Goal: Navigation & Orientation: Find specific page/section

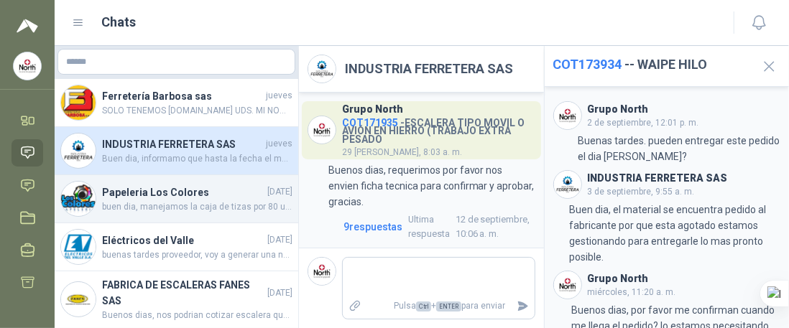
scroll to position [166, 0]
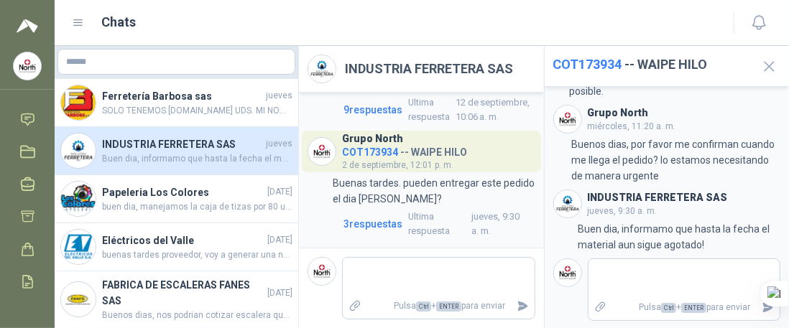
click at [151, 156] on span "Buen dia, informamo que hasta la fecha el material aun sigue agotado!" at bounding box center [197, 159] width 190 height 14
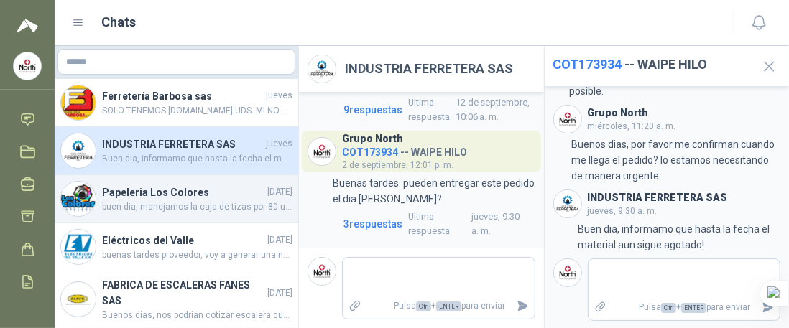
scroll to position [24, 0]
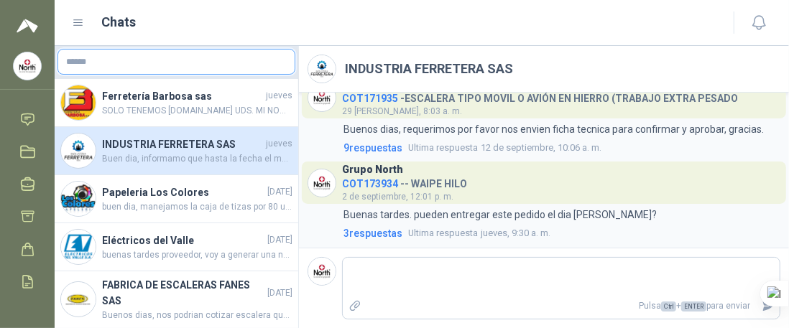
click at [130, 67] on input "text" at bounding box center [176, 62] width 236 height 24
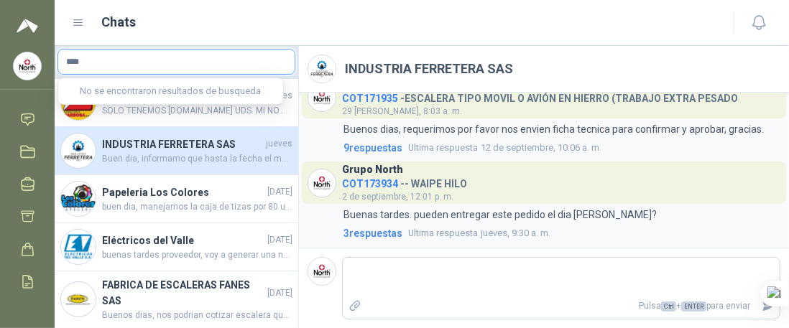
type input "*****"
click at [190, 162] on span "Buen dia, informamo que hasta la fecha el material aun sigue agotado!" at bounding box center [197, 159] width 190 height 14
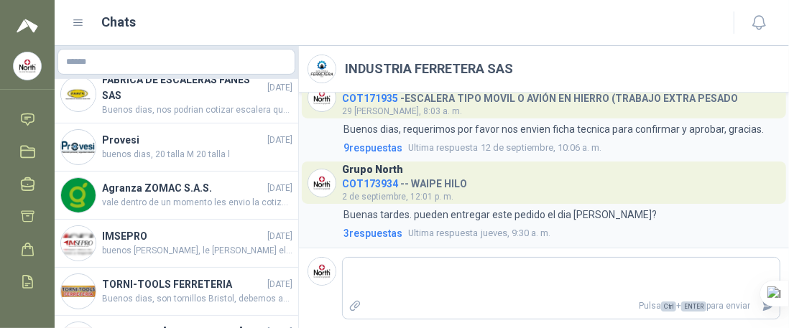
scroll to position [0, 0]
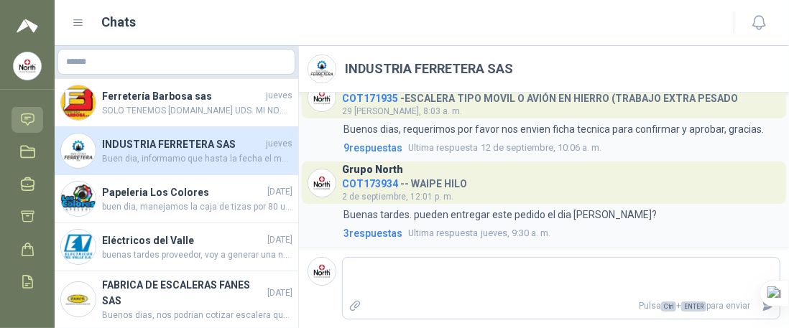
click at [27, 116] on icon at bounding box center [28, 118] width 12 height 11
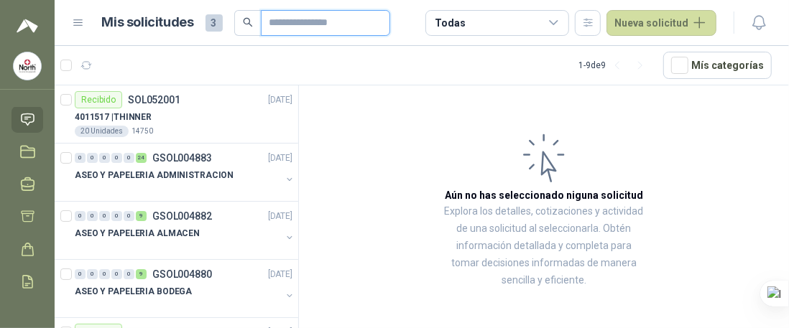
click at [346, 21] on input "text" at bounding box center [319, 23] width 101 height 24
type input "*****"
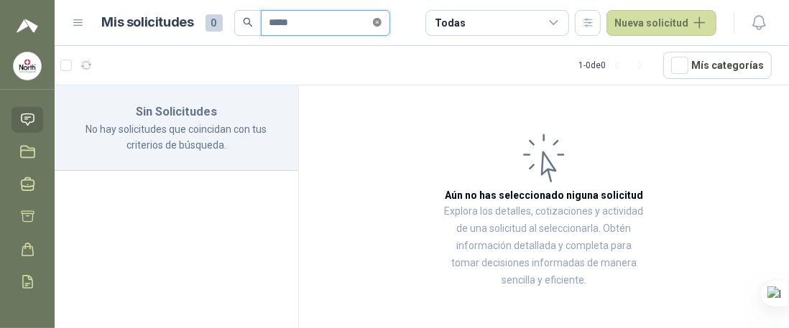
click at [381, 24] on icon "close-circle" at bounding box center [377, 22] width 9 height 9
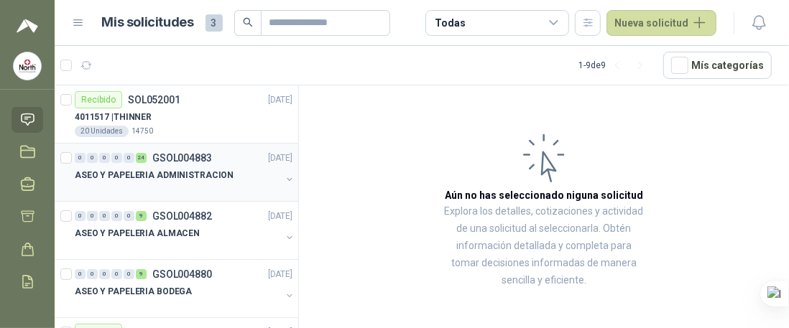
click at [168, 169] on p "ASEO Y PAPELERIA ADMINISTRACION" at bounding box center [154, 176] width 159 height 14
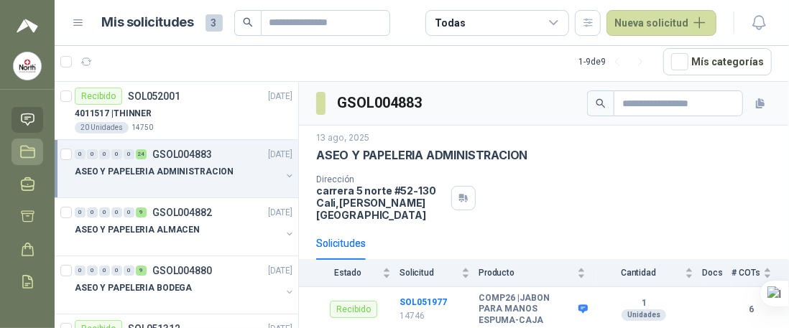
click at [19, 149] on link "Licitaciones" at bounding box center [27, 152] width 32 height 27
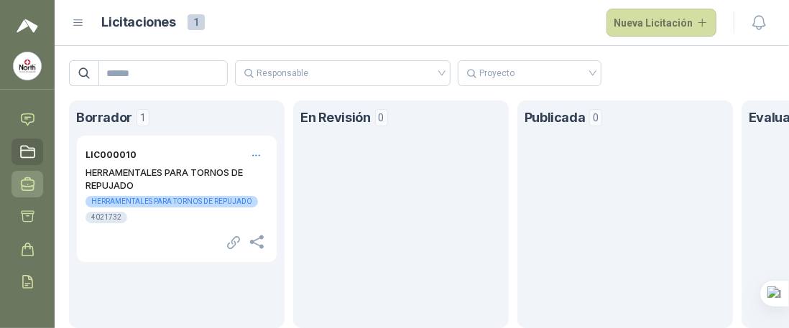
click at [34, 182] on icon at bounding box center [28, 184] width 13 height 13
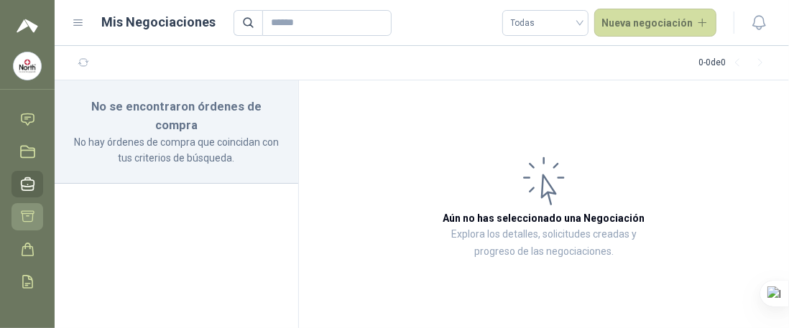
click at [17, 216] on link "Adjudicación" at bounding box center [27, 216] width 32 height 27
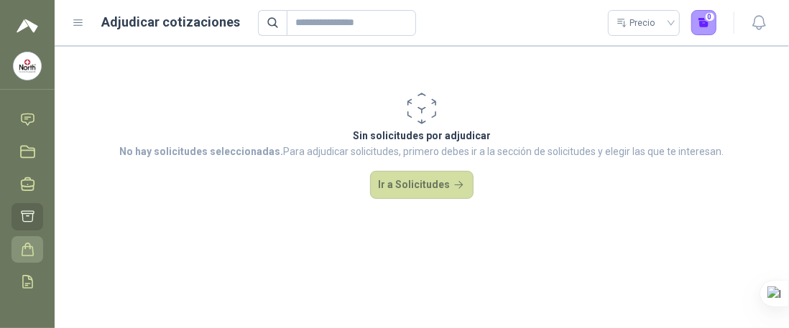
click at [24, 246] on icon at bounding box center [27, 249] width 15 height 15
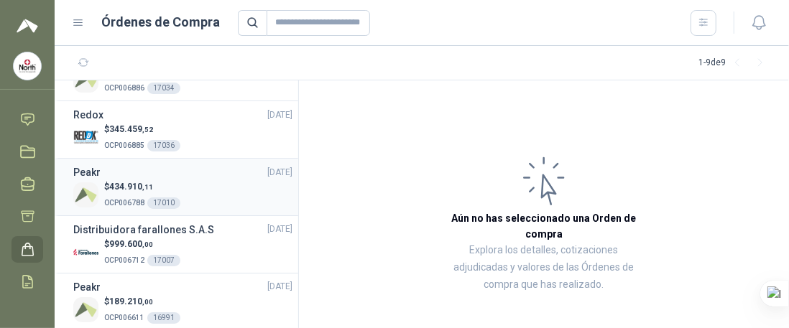
scroll to position [285, 0]
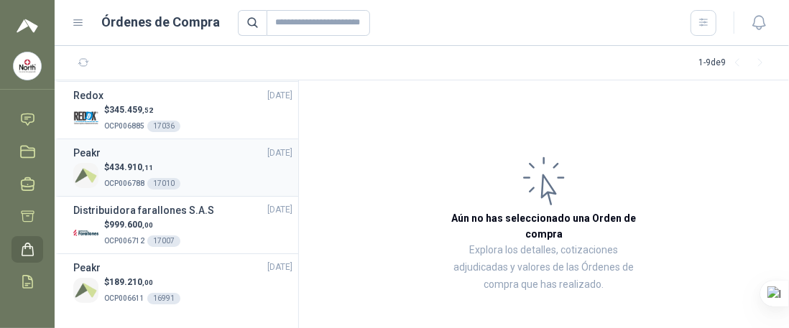
click at [114, 155] on div "Peakr [DATE]" at bounding box center [182, 153] width 219 height 16
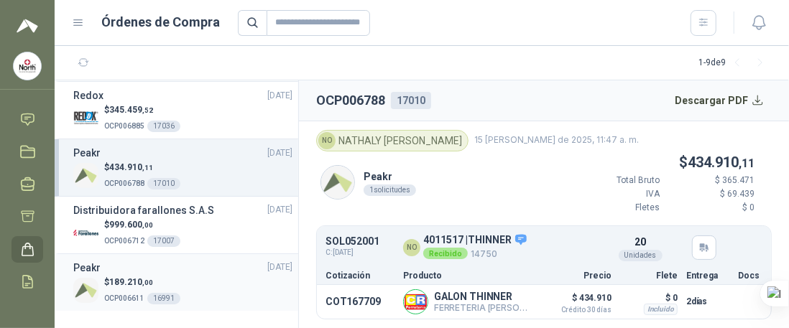
click at [115, 265] on div "Peakr [DATE]" at bounding box center [182, 268] width 219 height 16
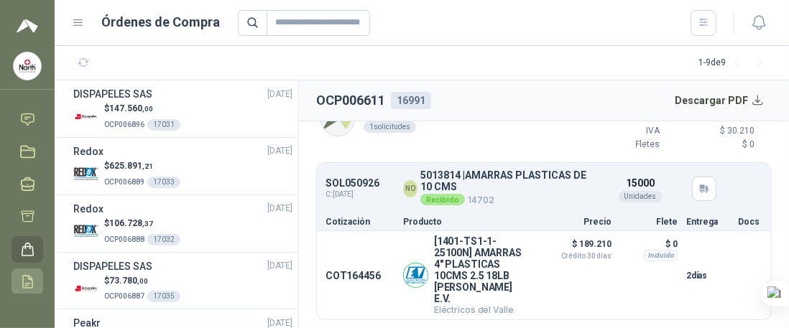
click at [29, 279] on icon at bounding box center [27, 281] width 15 height 15
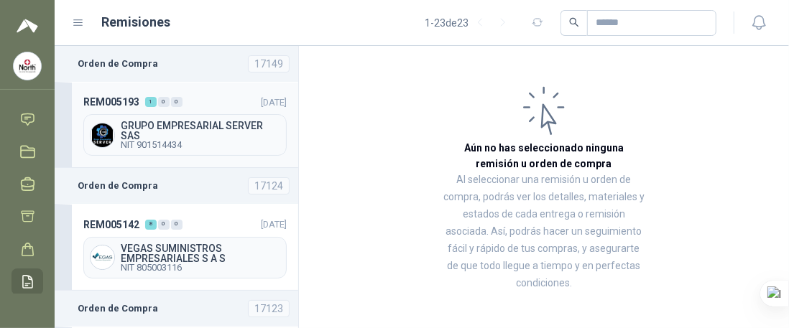
click at [157, 131] on span "GRUPO EMPRESARIAL SERVER SAS" at bounding box center [200, 131] width 159 height 20
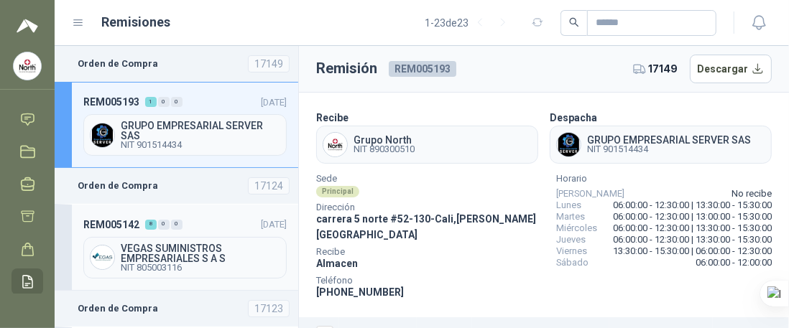
click at [174, 264] on span "NIT 805003116" at bounding box center [200, 268] width 159 height 9
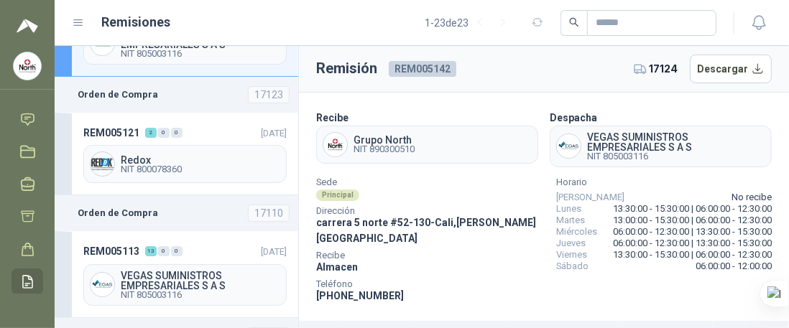
scroll to position [215, 0]
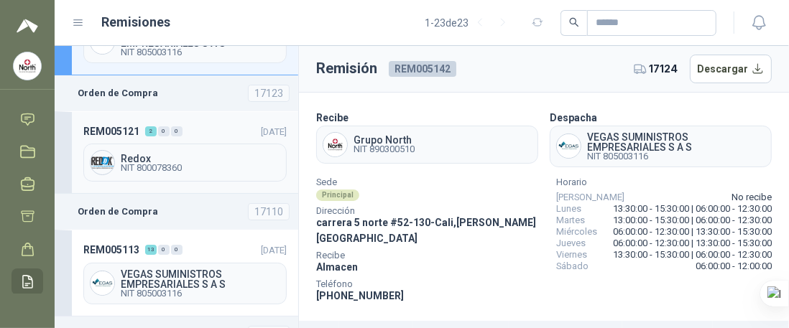
click at [158, 164] on span "NIT 800078360" at bounding box center [200, 168] width 159 height 9
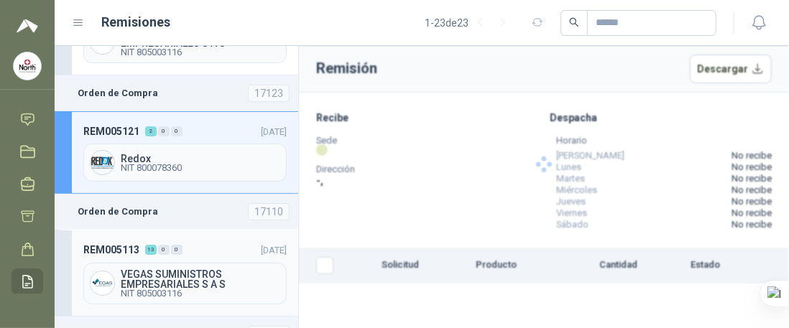
click at [172, 289] on span "NIT 805003116" at bounding box center [200, 293] width 159 height 9
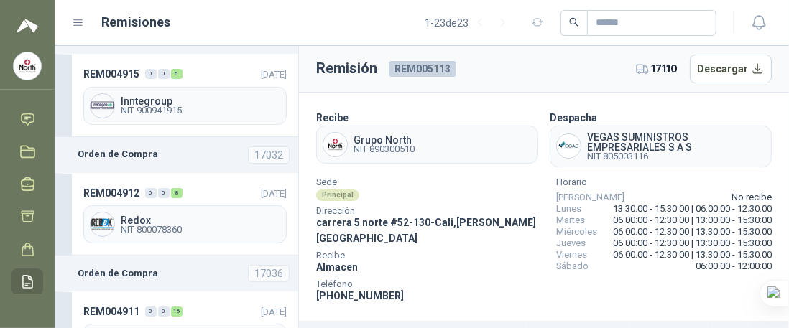
scroll to position [2155, 0]
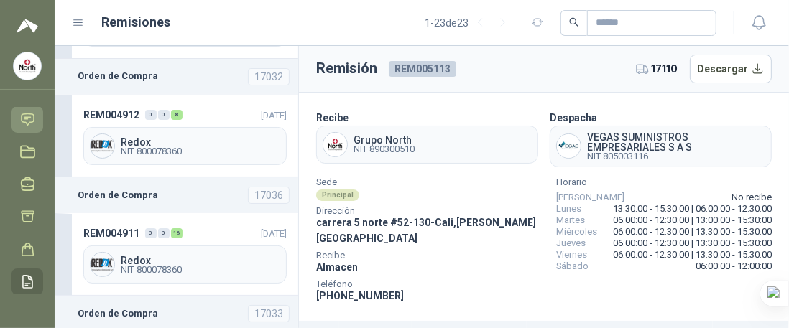
click at [26, 113] on icon at bounding box center [28, 118] width 12 height 11
